Goal: Information Seeking & Learning: Find specific fact

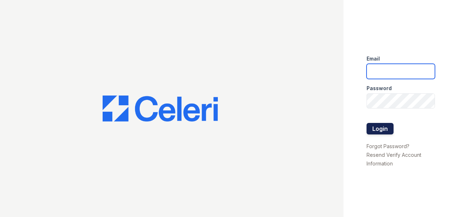
type input "[DOMAIN_NAME][EMAIL_ADDRESS][DOMAIN_NAME]"
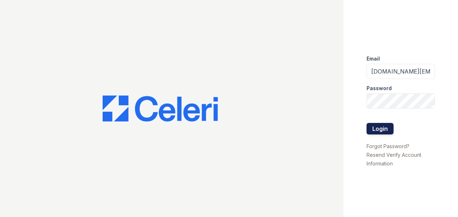
click at [377, 127] on button "Login" at bounding box center [380, 129] width 27 height 12
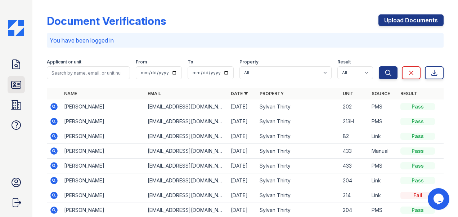
click at [17, 84] on icon at bounding box center [16, 85] width 12 height 12
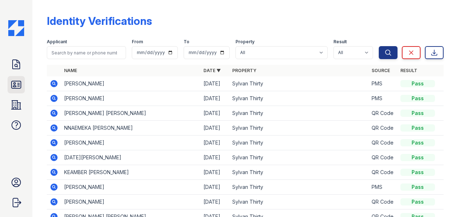
click at [17, 86] on icon at bounding box center [16, 85] width 12 height 12
click at [12, 83] on icon at bounding box center [16, 84] width 9 height 7
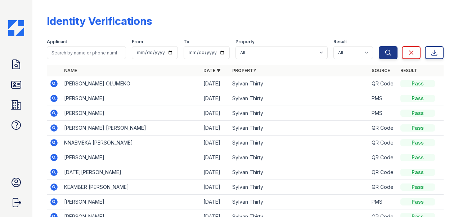
click at [53, 86] on icon at bounding box center [53, 83] width 7 height 7
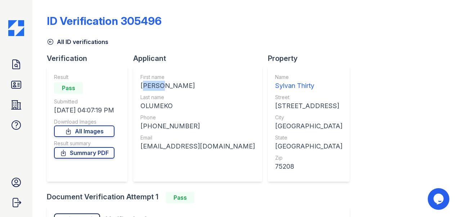
drag, startPoint x: 141, startPoint y: 85, endPoint x: 161, endPoint y: 85, distance: 20.5
click at [161, 85] on div "First name TERRY OSARIEMEN Last name OLUMEKO Phone +14698413011 Email terryowel…" at bounding box center [197, 123] width 129 height 115
drag, startPoint x: 156, startPoint y: 87, endPoint x: 149, endPoint y: 86, distance: 6.9
copy div "TERRY"
click at [342, 105] on div "ID Verification 305496 All ID verifications Verification Result Pass Submitted …" at bounding box center [245, 145] width 397 height 285
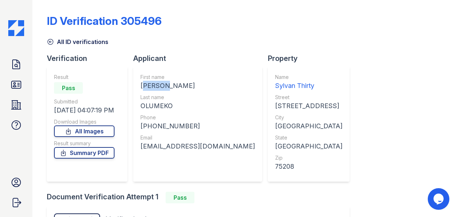
drag, startPoint x: 141, startPoint y: 84, endPoint x: 164, endPoint y: 86, distance: 22.4
click at [164, 86] on div "First name TERRY OSARIEMEN Last name OLUMEKO Phone +14698413011 Email terryowel…" at bounding box center [197, 123] width 129 height 115
click at [275, 123] on div "Dallas" at bounding box center [308, 126] width 67 height 10
drag, startPoint x: 142, startPoint y: 107, endPoint x: 180, endPoint y: 107, distance: 38.6
click at [180, 107] on div "OLUMEKO" at bounding box center [198, 106] width 115 height 10
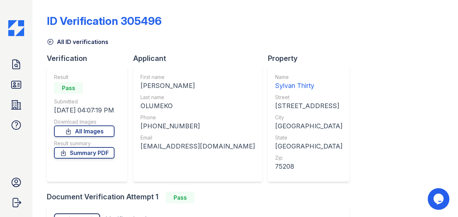
drag, startPoint x: 180, startPoint y: 107, endPoint x: 160, endPoint y: 109, distance: 20.3
copy div "OLUMEKO"
drag, startPoint x: 148, startPoint y: 126, endPoint x: 188, endPoint y: 128, distance: 40.1
click at [188, 128] on div "+14698413011" at bounding box center [198, 126] width 115 height 10
drag, startPoint x: 188, startPoint y: 128, endPoint x: 165, endPoint y: 126, distance: 23.9
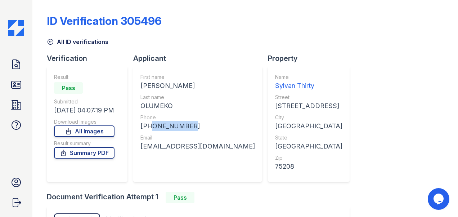
copy div "4698413011"
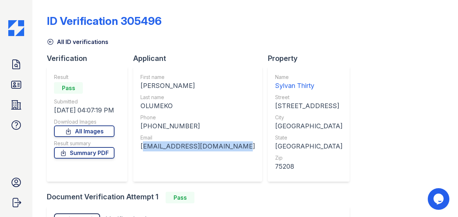
drag, startPoint x: 139, startPoint y: 146, endPoint x: 231, endPoint y: 152, distance: 92.1
click at [231, 152] on div "First name TERRY OSARIEMEN Last name OLUMEKO Phone +14698413011 Email terryowel…" at bounding box center [197, 123] width 129 height 115
drag, startPoint x: 231, startPoint y: 152, endPoint x: 181, endPoint y: 148, distance: 50.3
copy div "terryowellington@gmail.com"
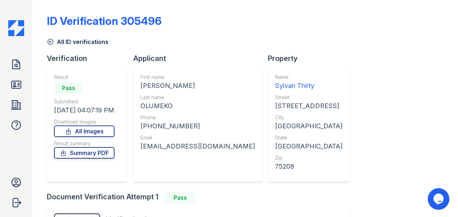
click at [205, 99] on div "Last name" at bounding box center [198, 97] width 115 height 7
